Goal: Task Accomplishment & Management: Manage account settings

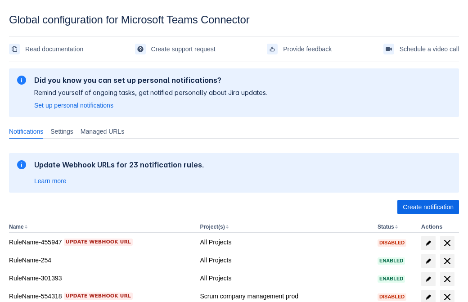
click at [428, 207] on span "Create notification" at bounding box center [428, 207] width 51 height 14
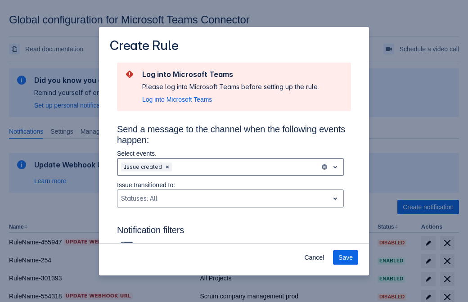
click at [231, 167] on div "Scrollable content" at bounding box center [245, 167] width 143 height 11
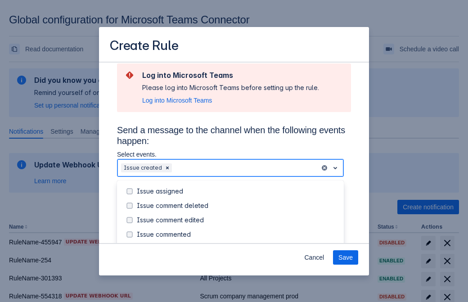
scroll to position [97, 0]
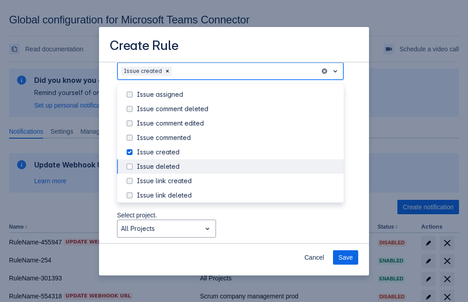
click at [238, 152] on div "Issue created" at bounding box center [238, 152] width 202 height 9
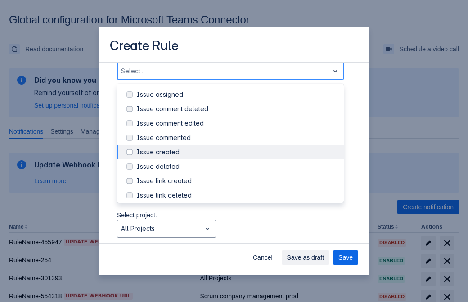
click at [238, 234] on div "Issue updated" at bounding box center [238, 238] width 202 height 9
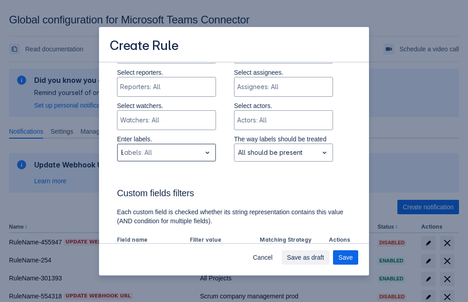
type input "879385_label"
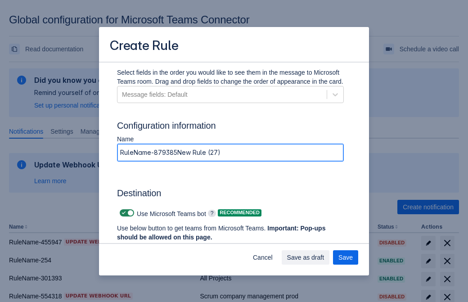
type input "RuleName-879385New Rule (27)"
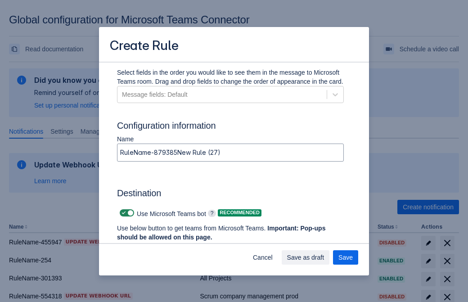
click at [123, 213] on span "Scrollable content" at bounding box center [123, 212] width 7 height 7
click at [123, 213] on input "Scrollable content" at bounding box center [123, 213] width 6 height 6
checkbox input "false"
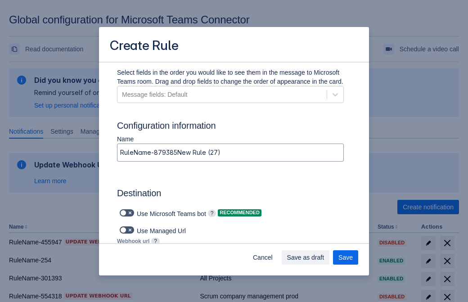
type input "[URL][DOMAIN_NAME][DATE]"
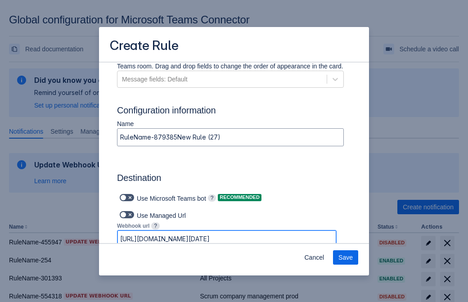
click at [346, 258] on span "Save" at bounding box center [346, 257] width 14 height 14
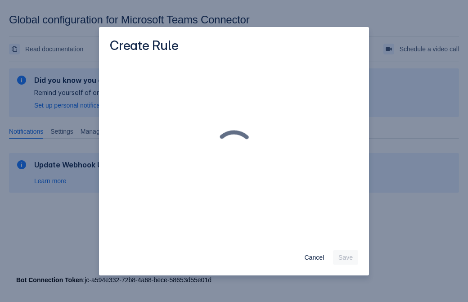
scroll to position [0, 0]
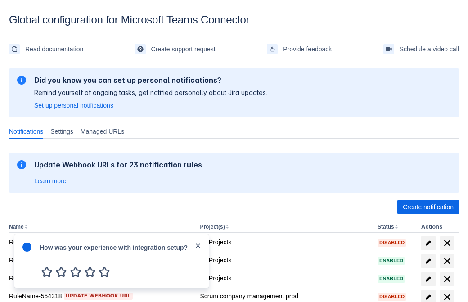
click at [29, 254] on div at bounding box center [27, 261] width 11 height 39
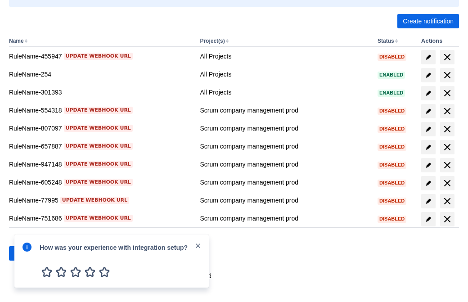
click at [29, 254] on div at bounding box center [27, 261] width 11 height 39
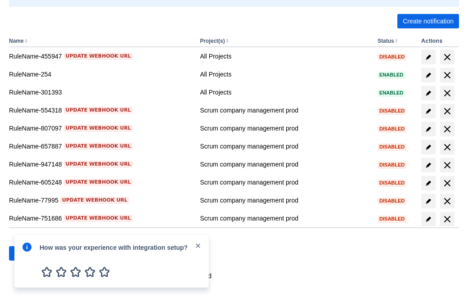
click at [29, 254] on div at bounding box center [27, 261] width 11 height 39
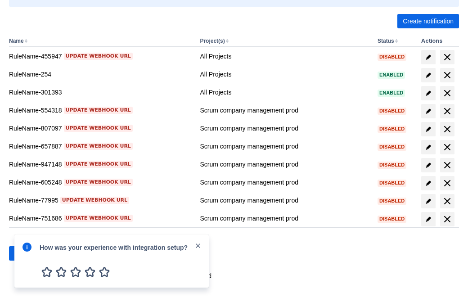
click at [29, 254] on div at bounding box center [27, 261] width 11 height 39
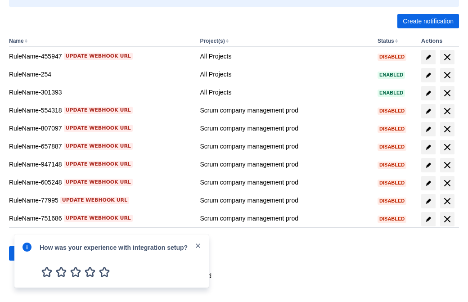
click at [29, 254] on div at bounding box center [27, 261] width 11 height 39
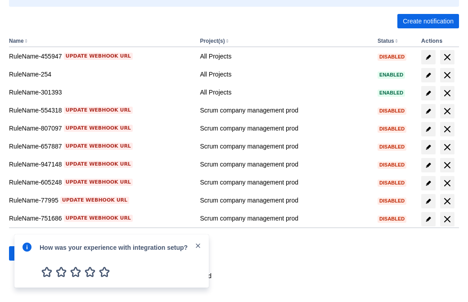
click at [29, 254] on div at bounding box center [27, 261] width 11 height 39
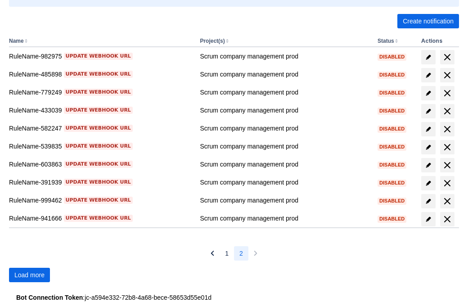
click at [29, 275] on span "Load more" at bounding box center [29, 275] width 30 height 14
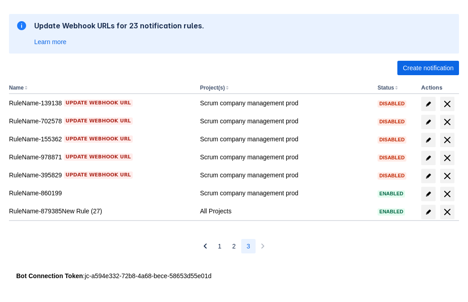
click at [447, 212] on span "delete" at bounding box center [447, 212] width 11 height 11
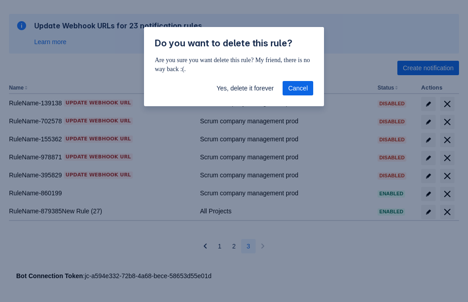
click at [245, 88] on span "Yes, delete it forever" at bounding box center [245, 88] width 57 height 14
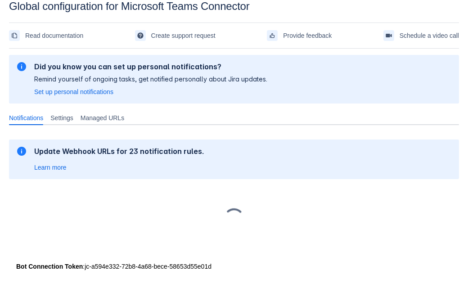
scroll to position [14, 0]
